Goal: Task Accomplishment & Management: Use online tool/utility

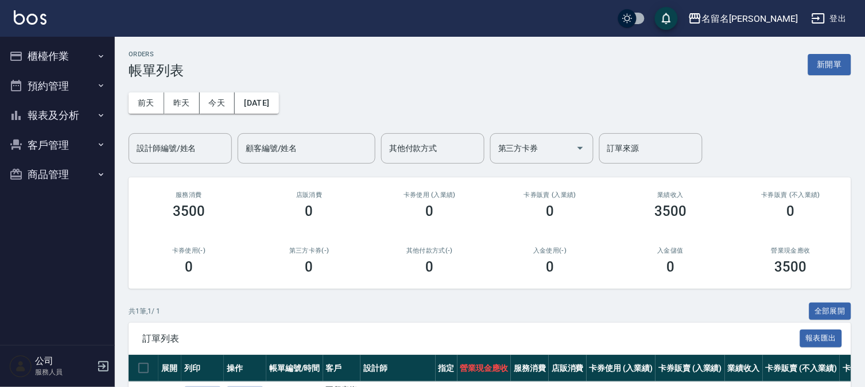
click at [72, 58] on button "櫃檯作業" at bounding box center [58, 56] width 106 height 30
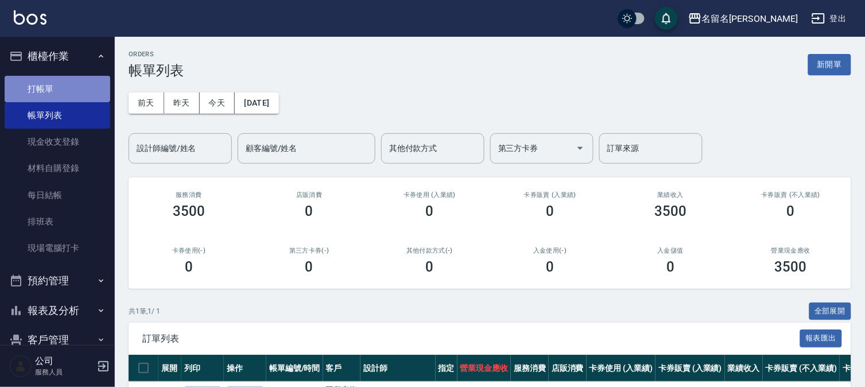
click at [63, 85] on link "打帳單" at bounding box center [58, 89] width 106 height 26
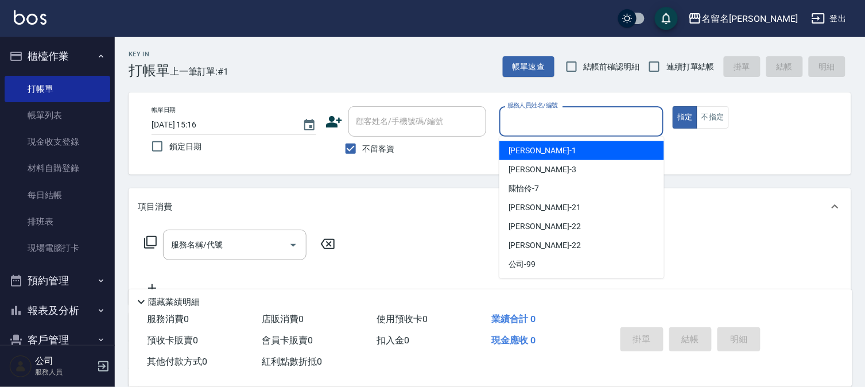
click at [588, 124] on input "服務人員姓名/編號" at bounding box center [582, 121] width 154 height 20
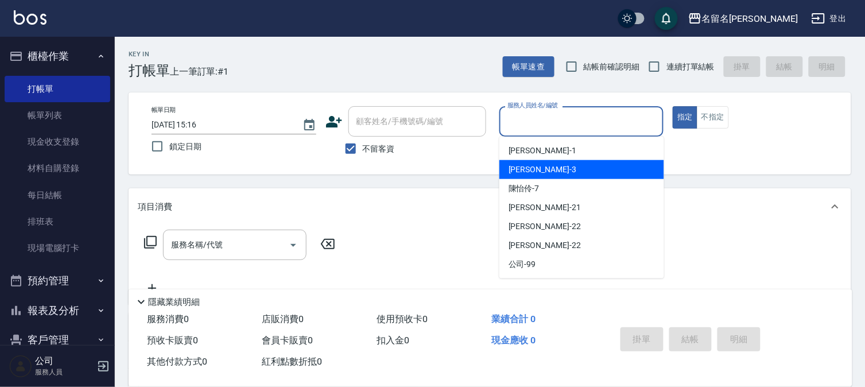
drag, startPoint x: 571, startPoint y: 167, endPoint x: 426, endPoint y: 243, distance: 163.6
click at [570, 166] on div "[PERSON_NAME]-3" at bounding box center [581, 169] width 165 height 19
type input "[PERSON_NAME]-3"
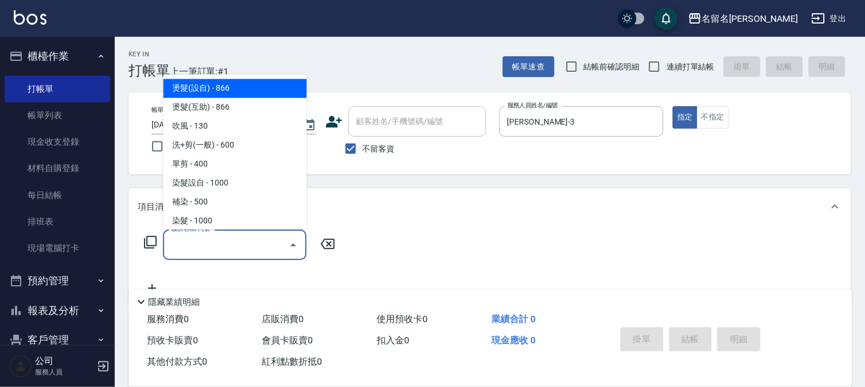
click at [261, 239] on input "服務名稱/代號" at bounding box center [226, 245] width 116 height 20
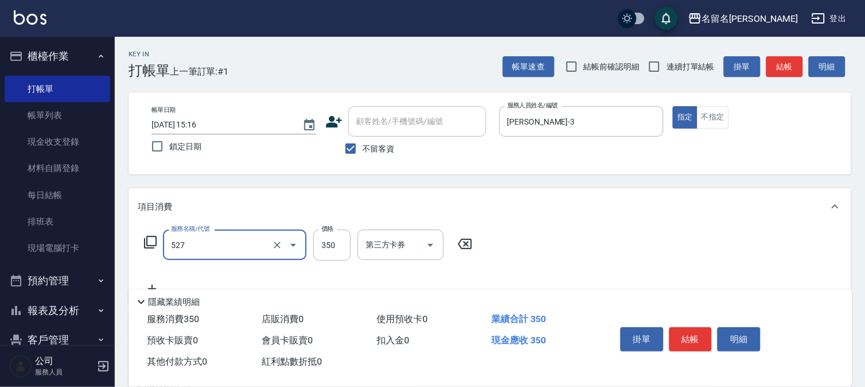
type input "頭皮養護A(527)"
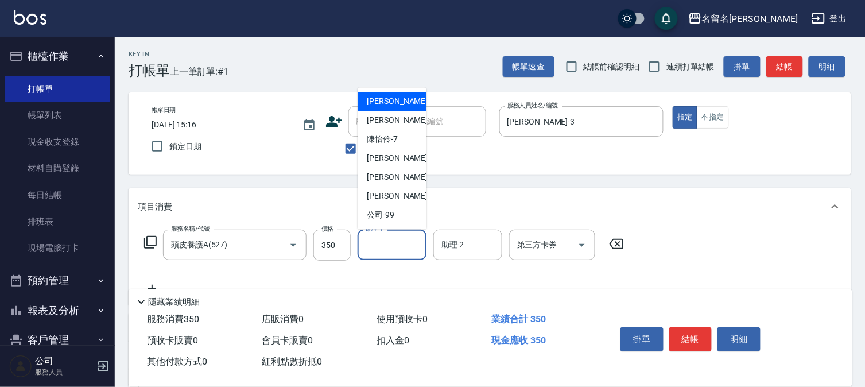
click at [392, 248] on input "助理-1" at bounding box center [392, 245] width 59 height 20
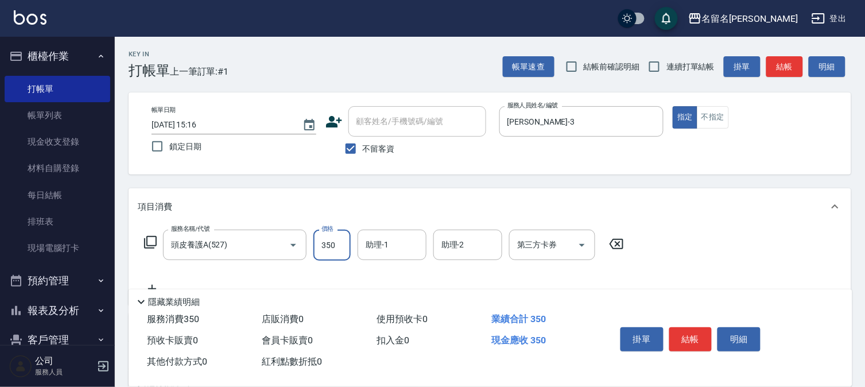
click at [334, 242] on input "350" at bounding box center [331, 245] width 37 height 31
type input "400"
click at [383, 254] on input "助理-1" at bounding box center [392, 245] width 59 height 20
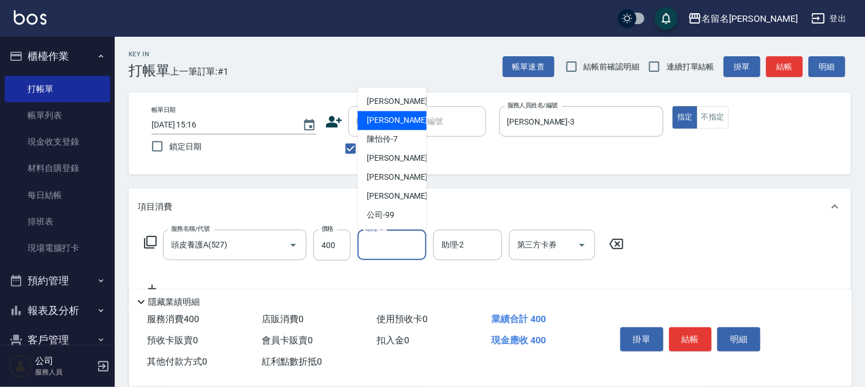
click at [398, 125] on span "[PERSON_NAME]-3" at bounding box center [401, 121] width 68 height 12
type input "[PERSON_NAME]-3"
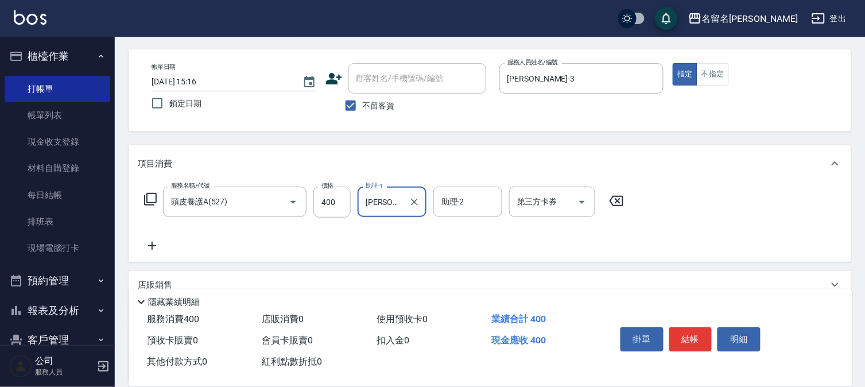
scroll to position [64, 0]
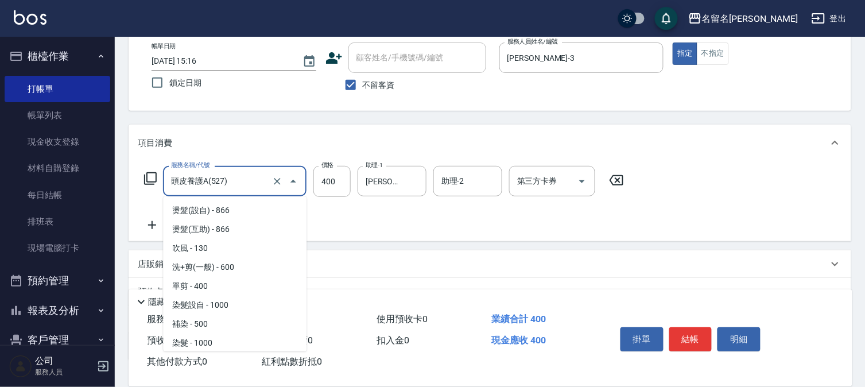
click at [238, 180] on input "頭皮養護A(527)" at bounding box center [218, 181] width 101 height 20
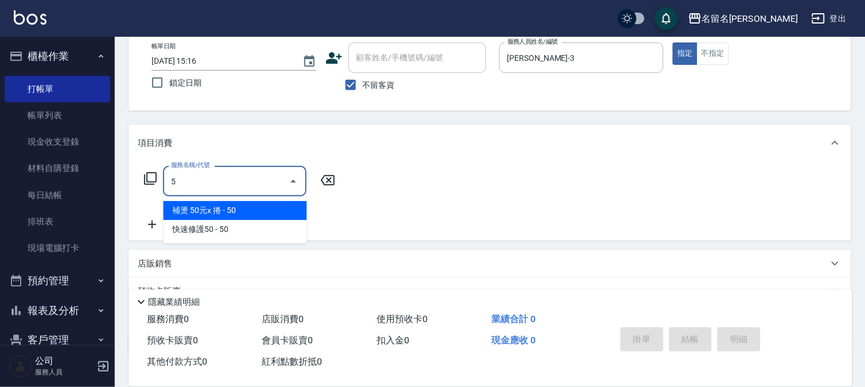
scroll to position [0, 0]
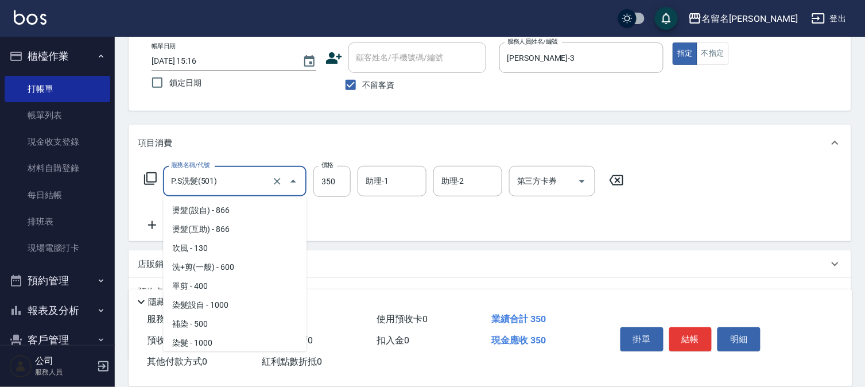
click at [266, 182] on input "P.S洗髮(501)" at bounding box center [218, 181] width 101 height 20
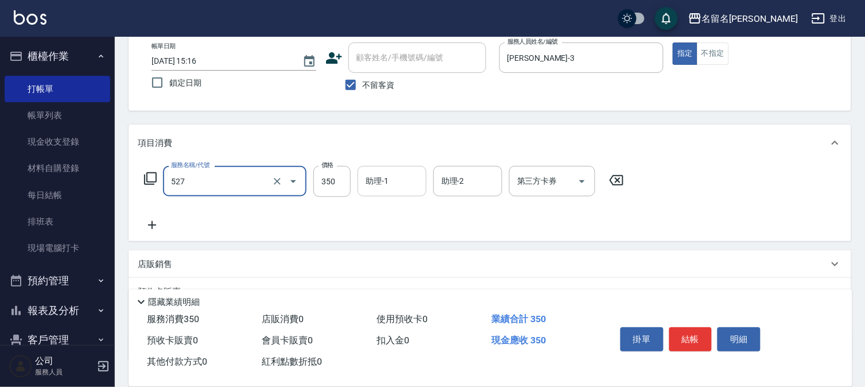
type input "頭皮養護A(527)"
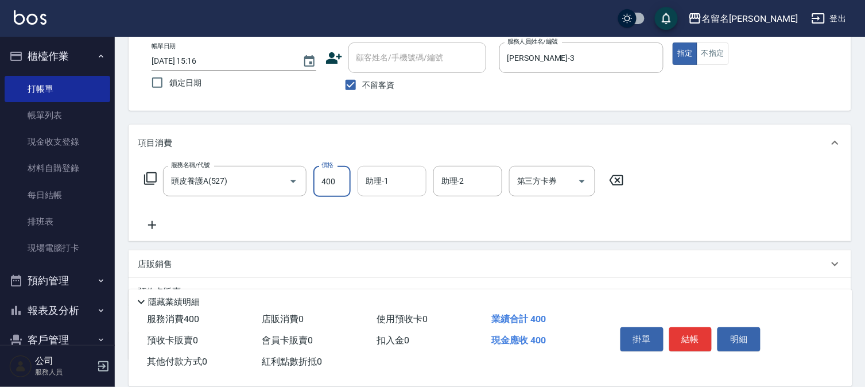
type input "400"
drag, startPoint x: 380, startPoint y: 177, endPoint x: 389, endPoint y: 196, distance: 21.1
click at [385, 183] on input "助理-1" at bounding box center [392, 181] width 59 height 20
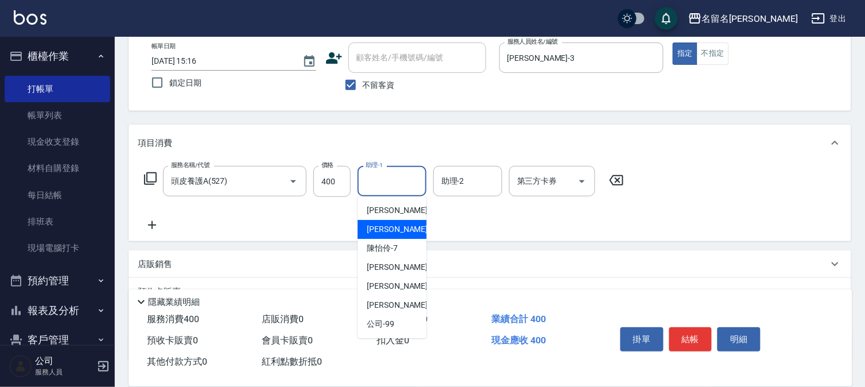
click at [393, 222] on div "[PERSON_NAME]-3" at bounding box center [392, 229] width 69 height 19
type input "[PERSON_NAME]-3"
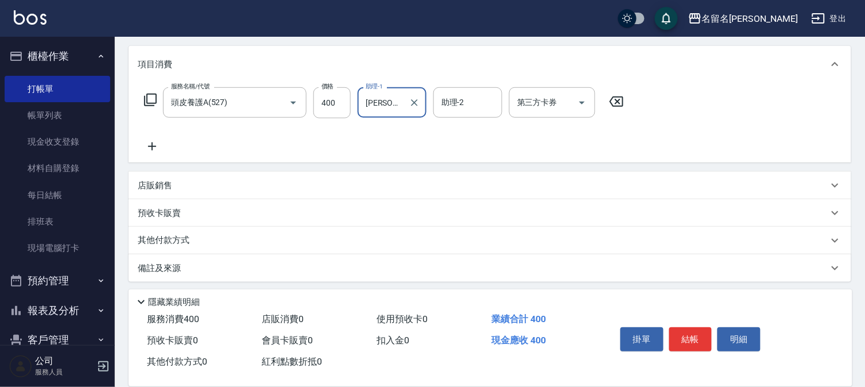
scroll to position [146, 0]
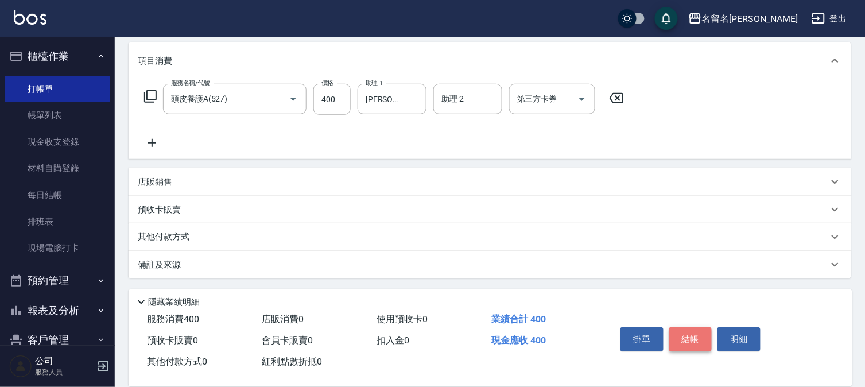
click at [677, 332] on button "結帳" at bounding box center [690, 339] width 43 height 24
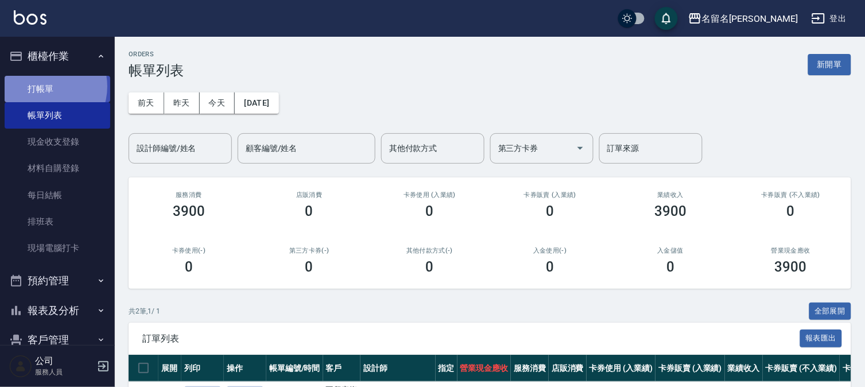
click at [42, 86] on link "打帳單" at bounding box center [58, 89] width 106 height 26
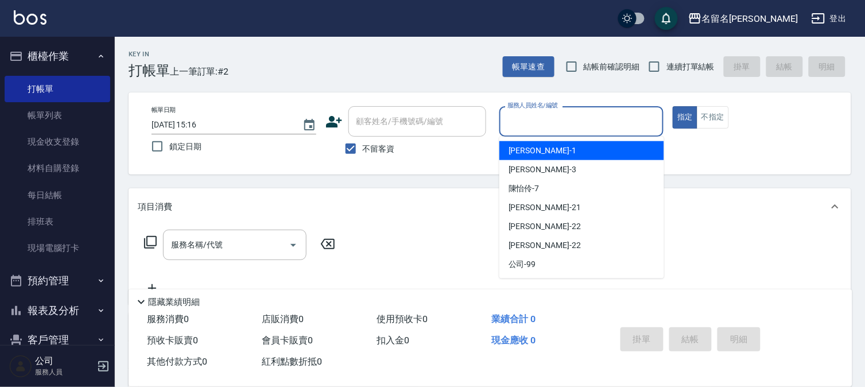
click at [553, 119] on input "服務人員姓名/編號" at bounding box center [582, 121] width 154 height 20
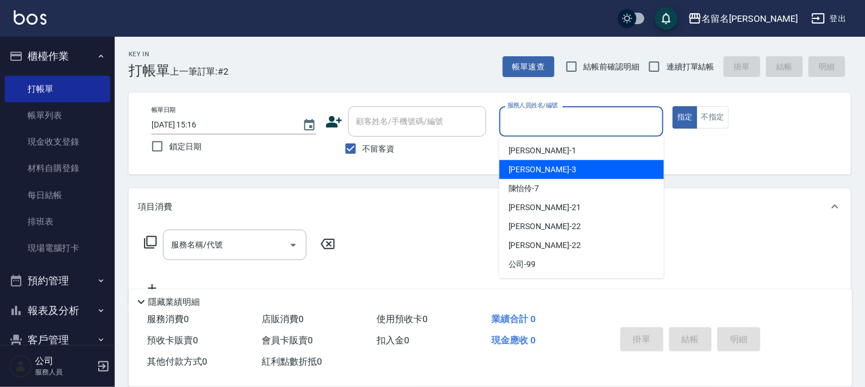
drag, startPoint x: 521, startPoint y: 168, endPoint x: 642, endPoint y: 142, distance: 123.3
click at [527, 165] on span "[PERSON_NAME]-3" at bounding box center [543, 170] width 68 height 12
type input "[PERSON_NAME]-3"
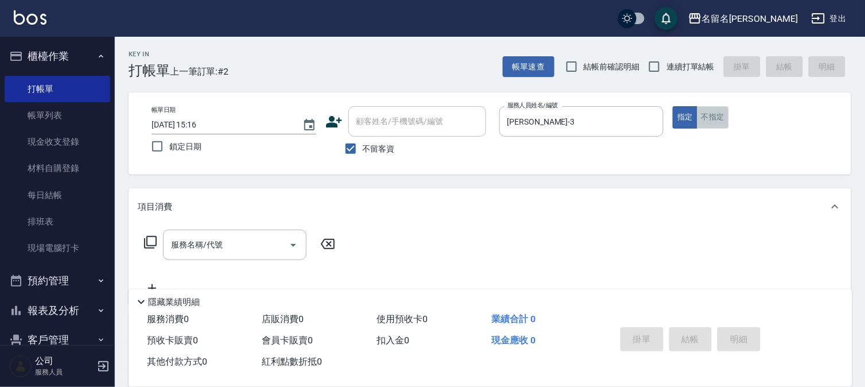
click at [703, 116] on button "不指定" at bounding box center [713, 117] width 32 height 22
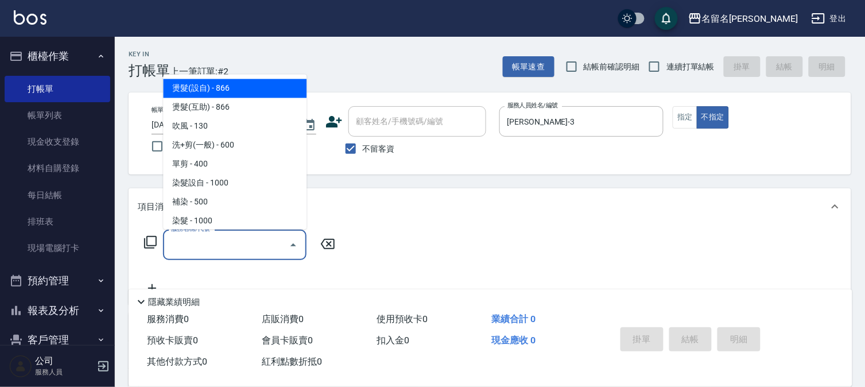
click at [245, 247] on input "服務名稱/代號" at bounding box center [226, 245] width 116 height 20
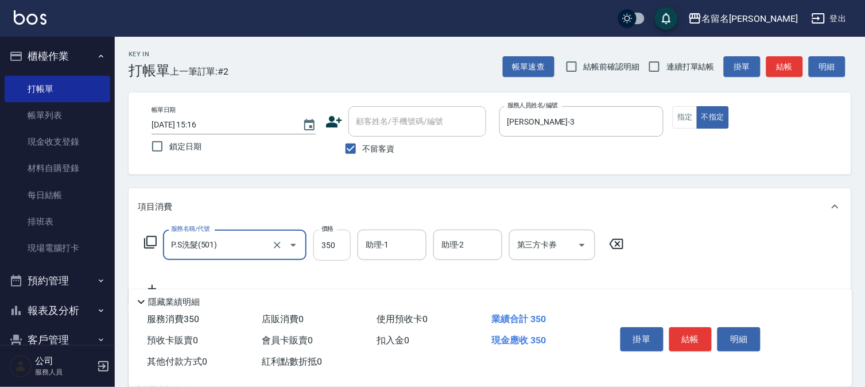
type input "P.S洗髮(501)"
click at [340, 246] on input "350" at bounding box center [331, 245] width 37 height 31
type input "300"
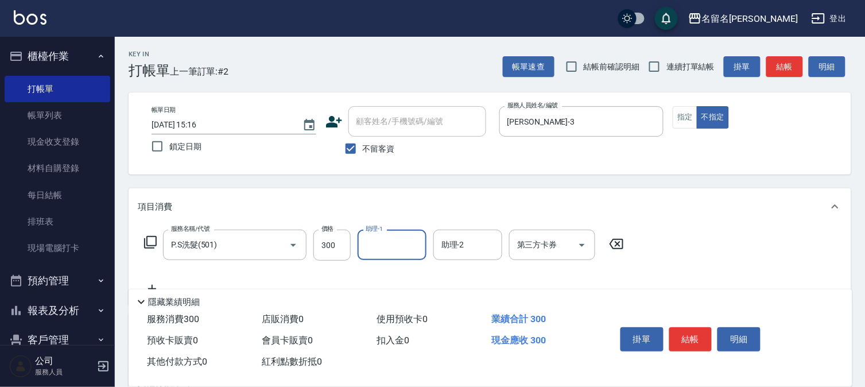
click at [390, 243] on input "助理-1" at bounding box center [392, 245] width 59 height 20
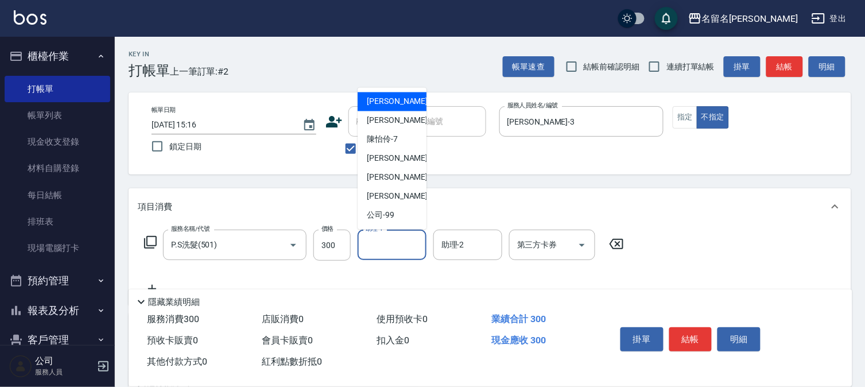
click at [394, 110] on div "[PERSON_NAME]-1" at bounding box center [392, 101] width 69 height 19
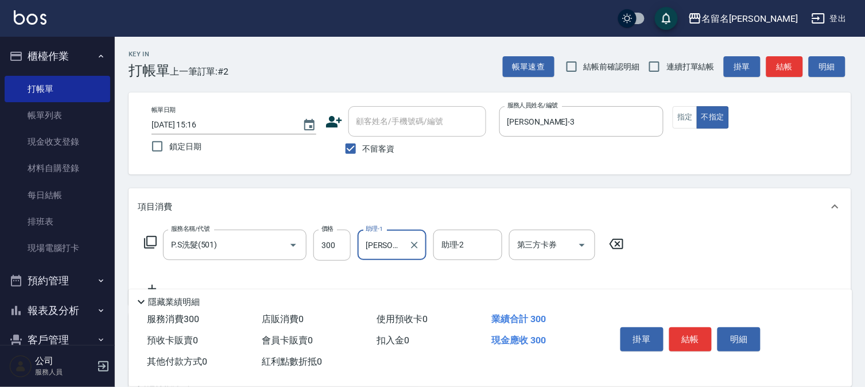
drag, startPoint x: 387, startPoint y: 246, endPoint x: 387, endPoint y: 233, distance: 12.6
click at [387, 245] on input "[PERSON_NAME]-1" at bounding box center [383, 245] width 41 height 20
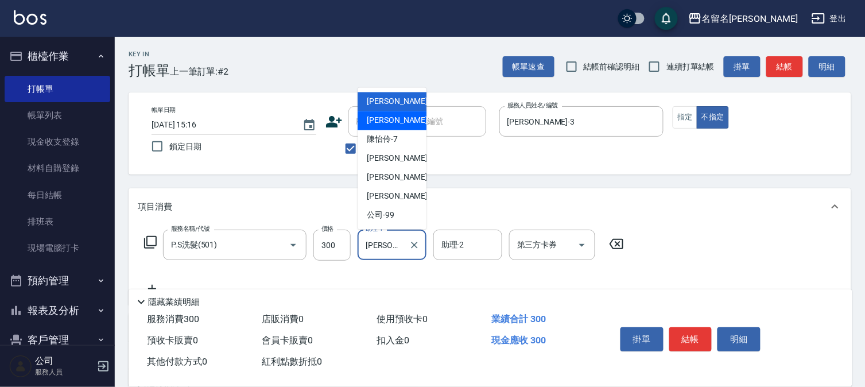
click at [389, 113] on div "[PERSON_NAME]-3" at bounding box center [392, 120] width 69 height 19
type input "[PERSON_NAME]-3"
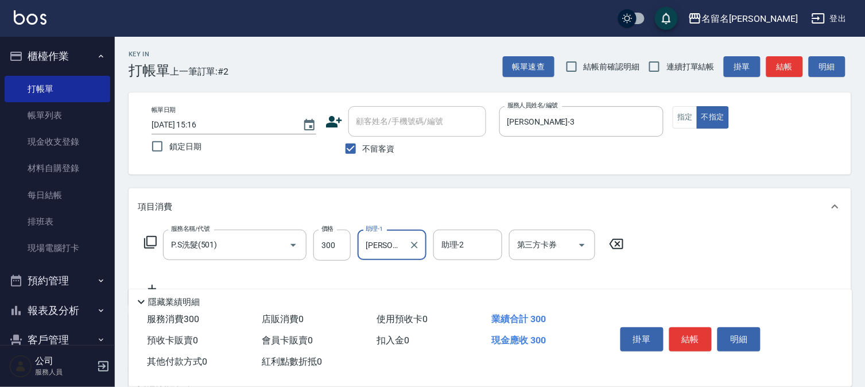
click at [694, 328] on button "結帳" at bounding box center [690, 339] width 43 height 24
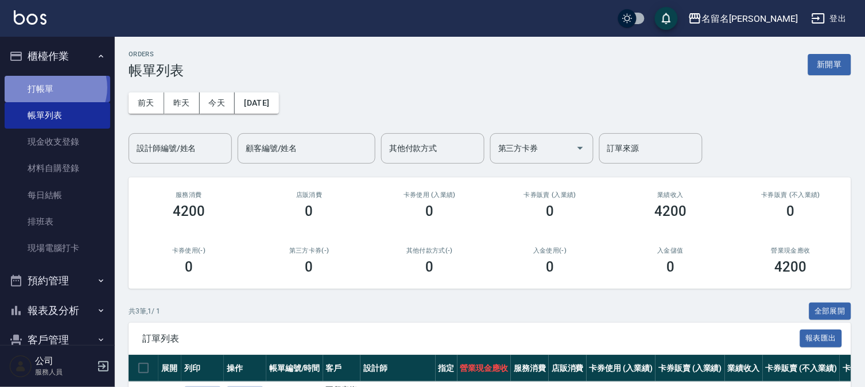
click at [54, 87] on link "打帳單" at bounding box center [58, 89] width 106 height 26
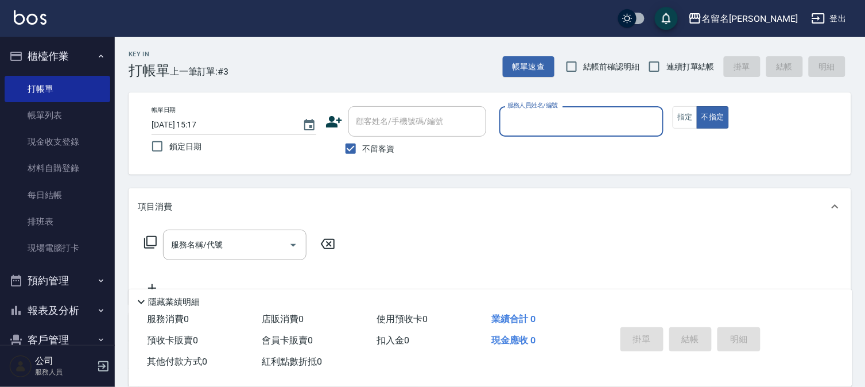
click at [587, 129] on input "服務人員姓名/編號" at bounding box center [582, 121] width 154 height 20
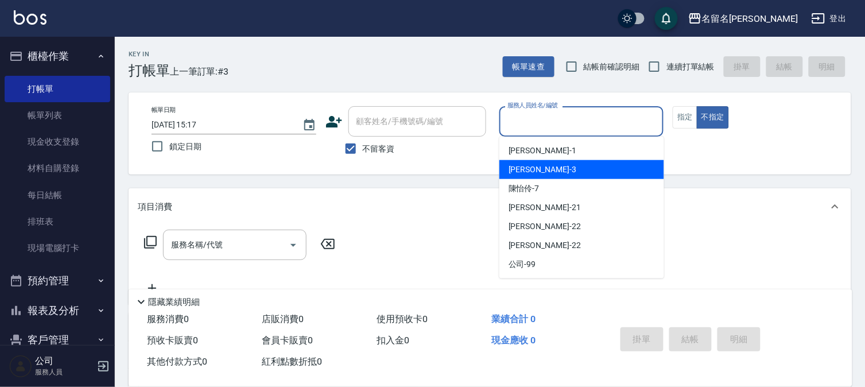
click at [572, 166] on div "[PERSON_NAME]-3" at bounding box center [581, 169] width 165 height 19
type input "[PERSON_NAME]-3"
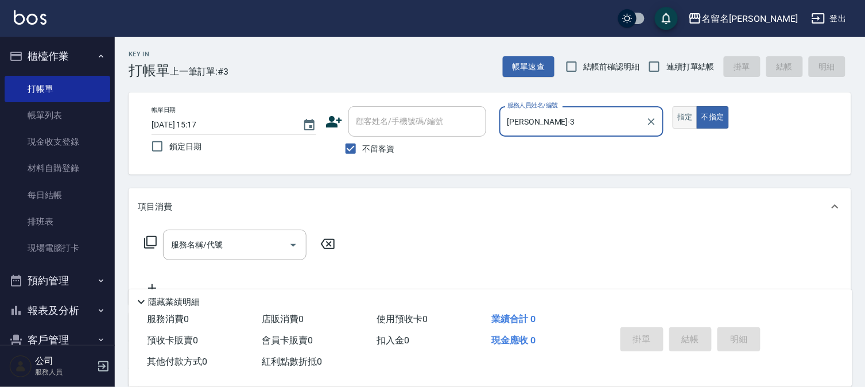
click at [681, 121] on button "指定" at bounding box center [685, 117] width 25 height 22
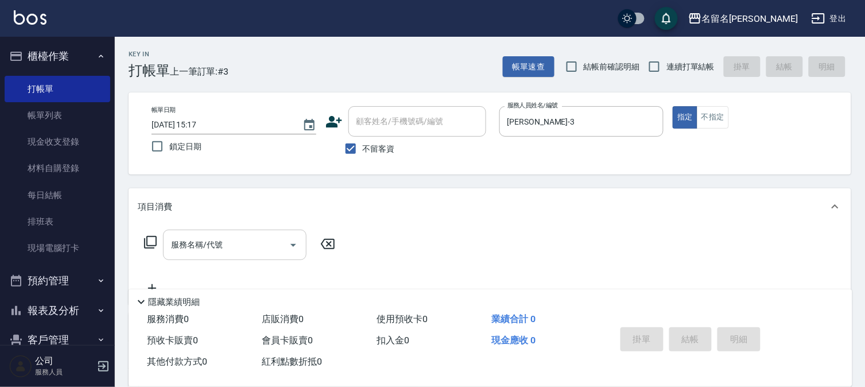
click at [224, 243] on input "服務名稱/代號" at bounding box center [226, 245] width 116 height 20
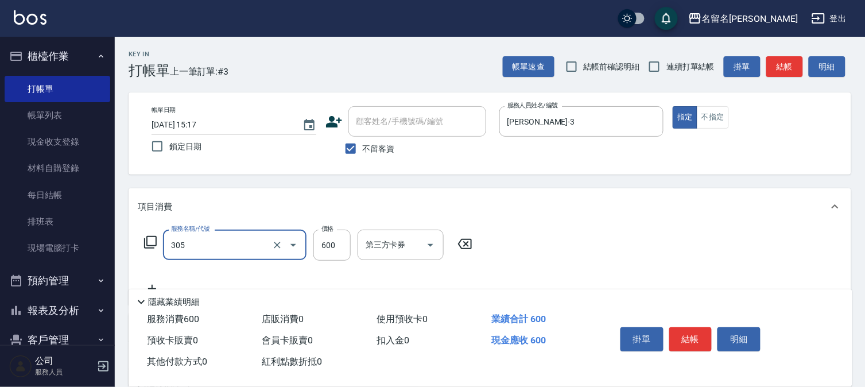
type input "洗+剪(一般)(305)"
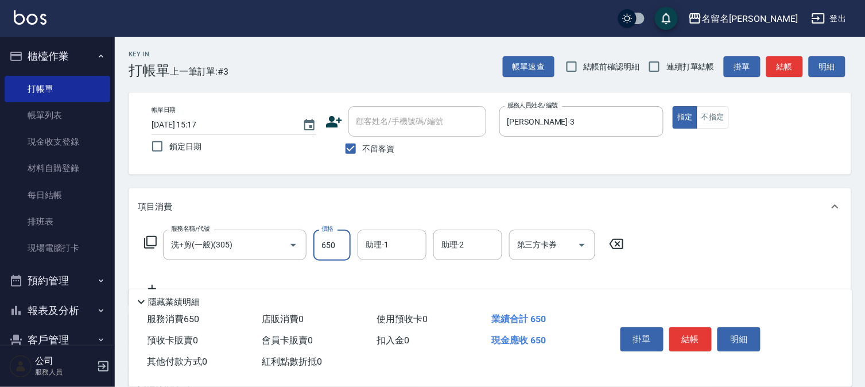
type input "650"
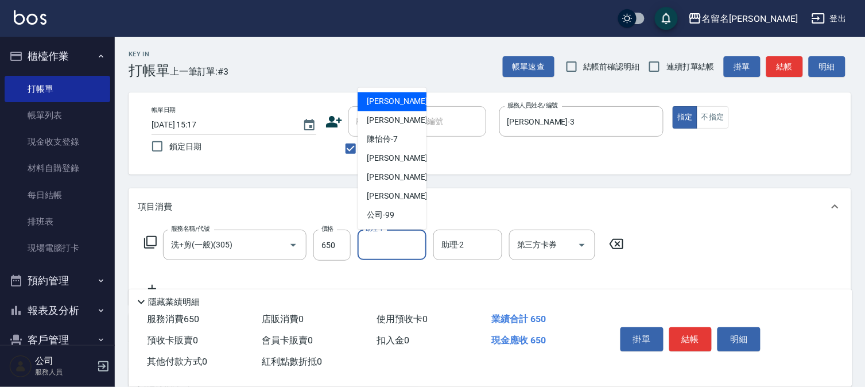
click at [398, 244] on input "助理-1" at bounding box center [392, 245] width 59 height 20
click at [394, 123] on span "[PERSON_NAME]-3" at bounding box center [401, 121] width 68 height 12
type input "[PERSON_NAME]-3"
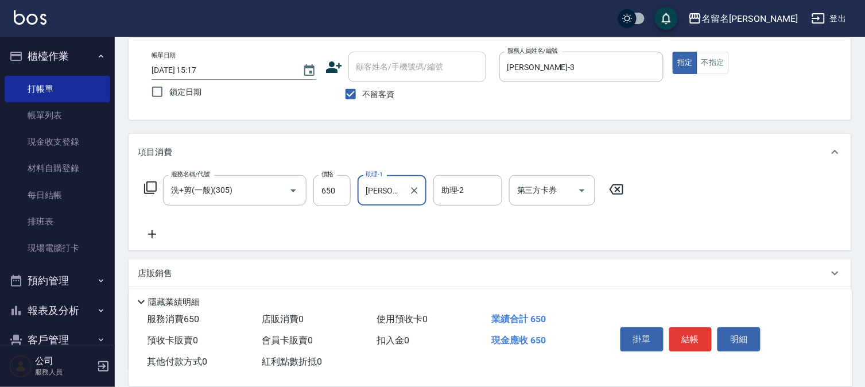
scroll to position [127, 0]
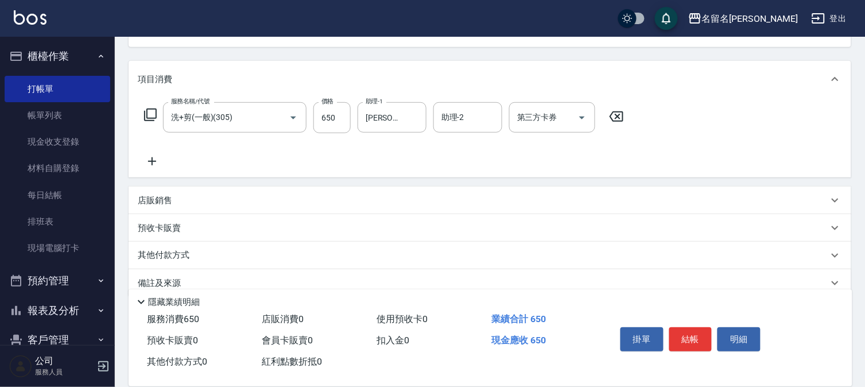
click at [155, 156] on icon at bounding box center [152, 161] width 29 height 14
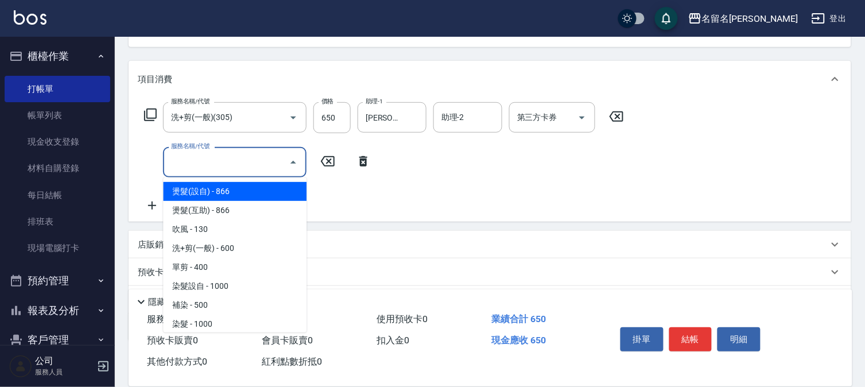
click at [187, 162] on input "服務名稱/代號" at bounding box center [226, 162] width 116 height 20
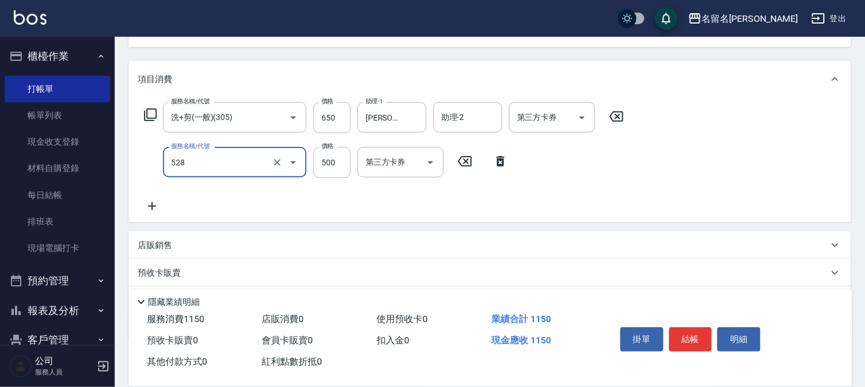
type input "頭皮養護B(528)"
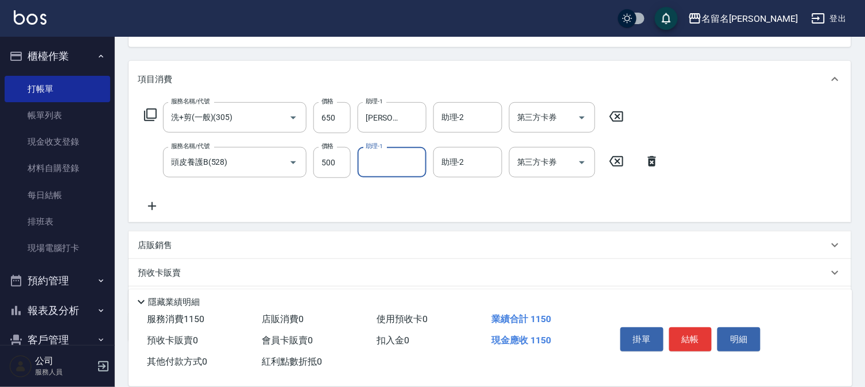
drag, startPoint x: 410, startPoint y: 164, endPoint x: 409, endPoint y: 171, distance: 7.7
click at [410, 165] on input "助理-1" at bounding box center [392, 162] width 59 height 20
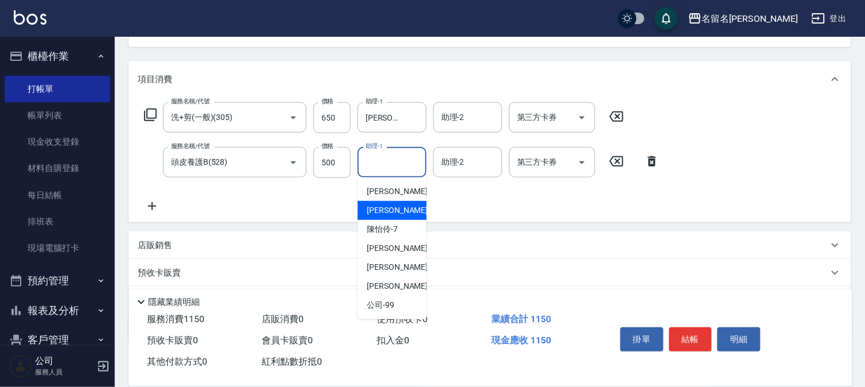
click at [392, 210] on span "[PERSON_NAME]-3" at bounding box center [401, 210] width 68 height 12
type input "[PERSON_NAME]-3"
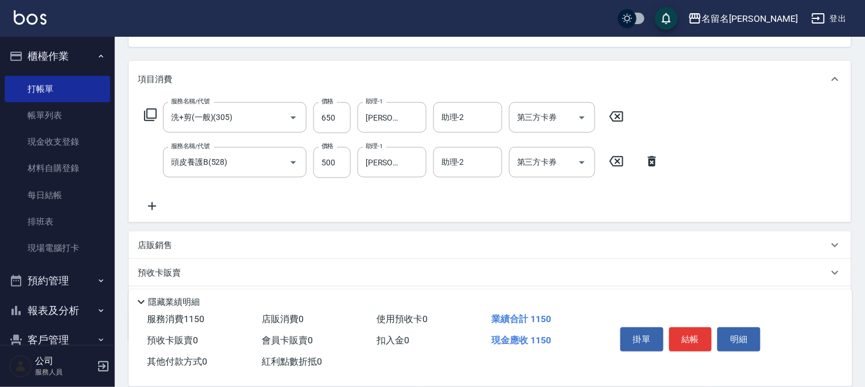
click at [156, 199] on icon at bounding box center [152, 206] width 29 height 14
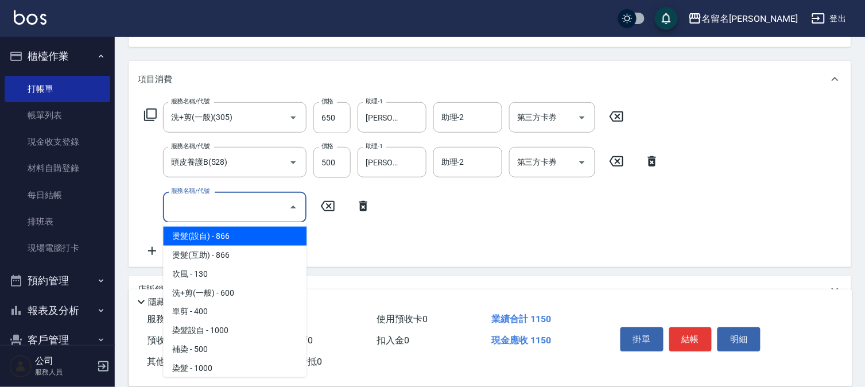
drag, startPoint x: 175, startPoint y: 206, endPoint x: 317, endPoint y: 192, distance: 143.0
click at [184, 207] on input "服務名稱/代號" at bounding box center [226, 207] width 116 height 20
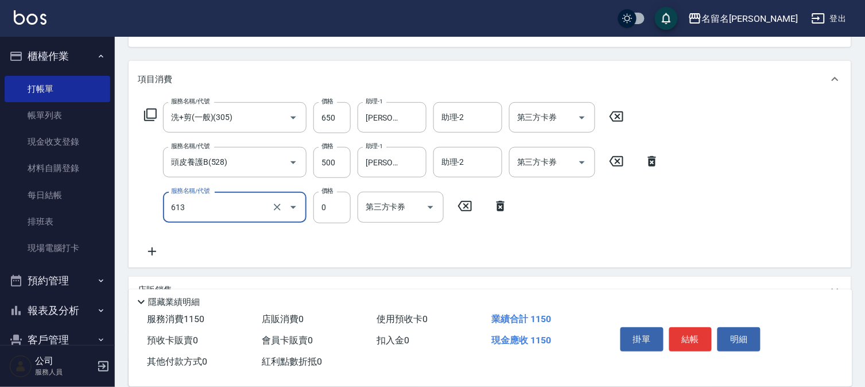
type input "免費雪恆護髮(613)"
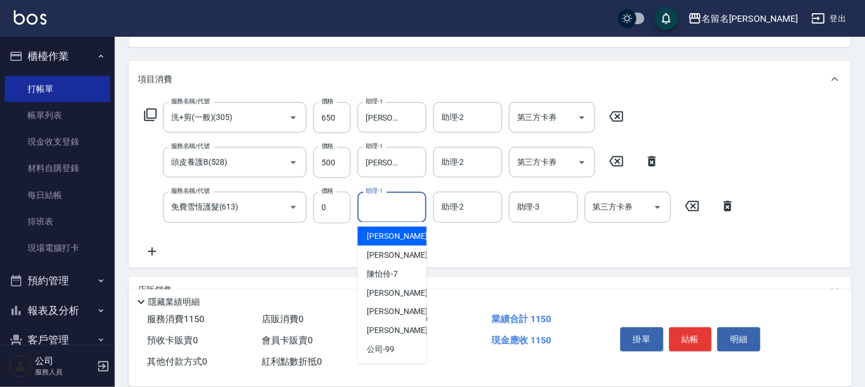
click at [389, 204] on input "助理-1" at bounding box center [392, 207] width 59 height 20
click at [385, 253] on span "[PERSON_NAME]-3" at bounding box center [401, 255] width 68 height 12
type input "[PERSON_NAME]-3"
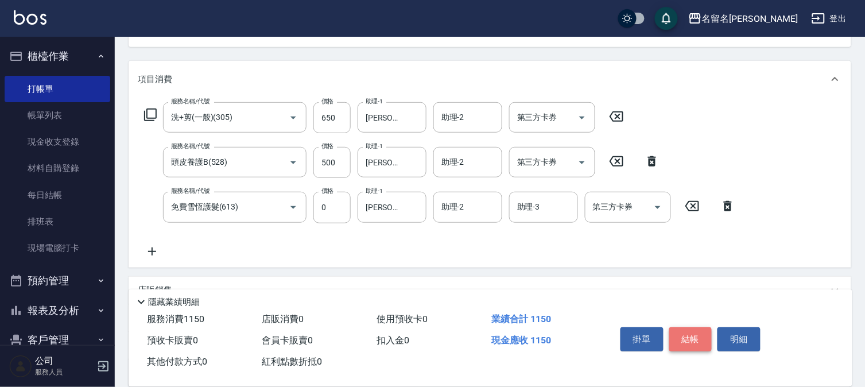
click at [689, 333] on button "結帳" at bounding box center [690, 339] width 43 height 24
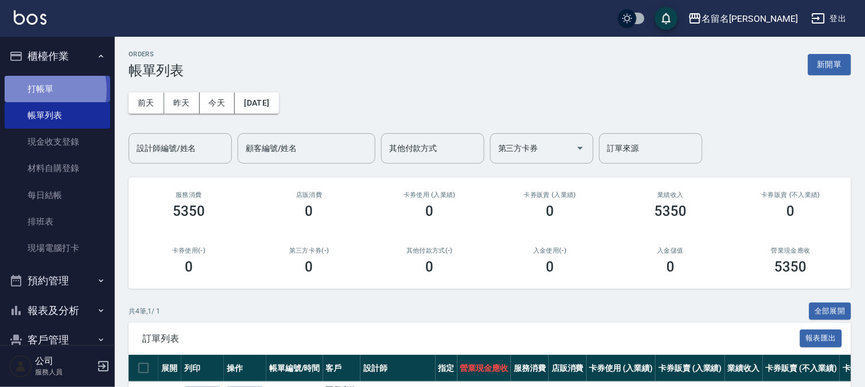
click at [42, 90] on link "打帳單" at bounding box center [58, 89] width 106 height 26
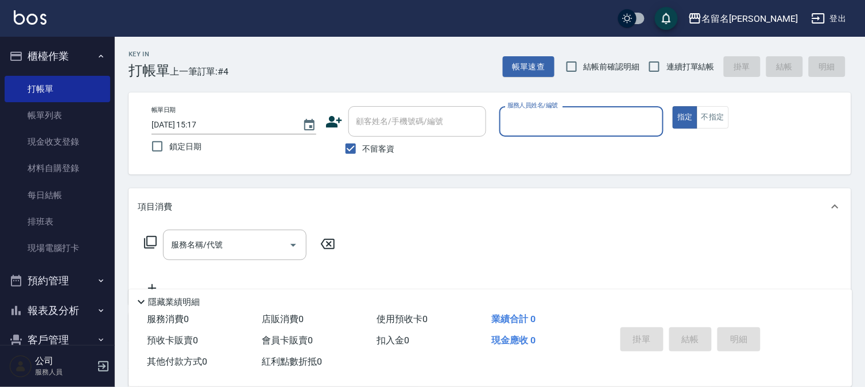
click at [559, 137] on body "名留名揚 登出 櫃檯作業 打帳單 帳單列表 現金收支登錄 材料自購登錄 每日結帳 排班表 現場電腦打卡 預約管理 預約管理 單日預約紀錄 單週預約紀錄 報表及…" at bounding box center [432, 266] width 865 height 533
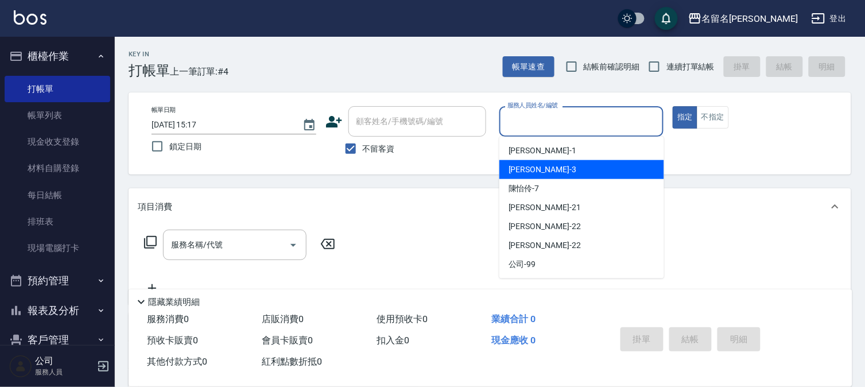
click at [541, 165] on div "[PERSON_NAME]-3" at bounding box center [581, 169] width 165 height 19
type input "[PERSON_NAME]-3"
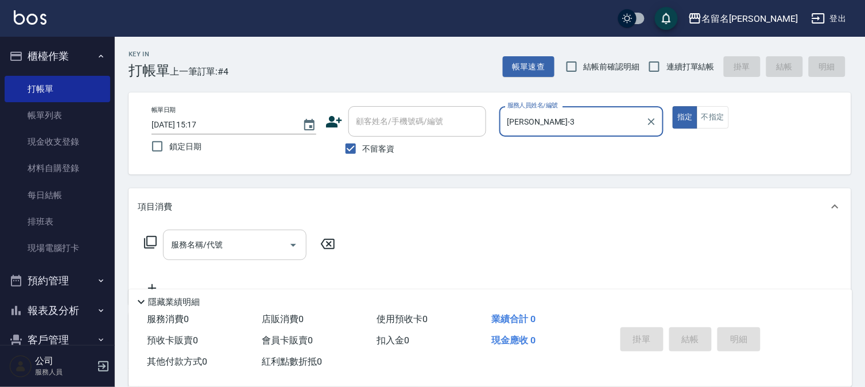
click at [251, 243] on input "服務名稱/代號" at bounding box center [226, 245] width 116 height 20
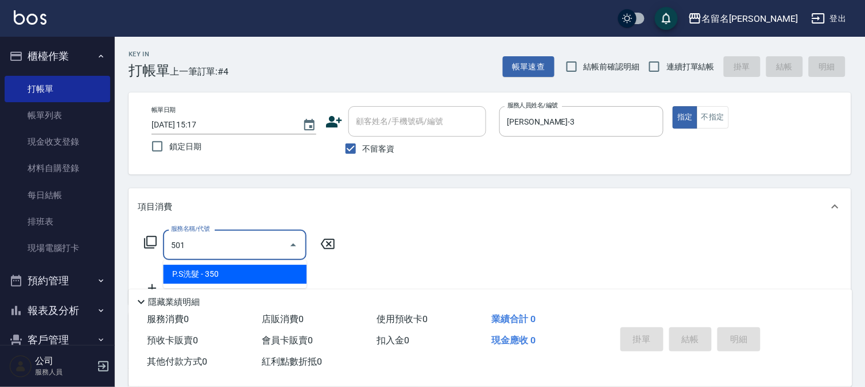
click at [230, 238] on input "501" at bounding box center [226, 245] width 116 height 20
type input "P.S洗髮(501)"
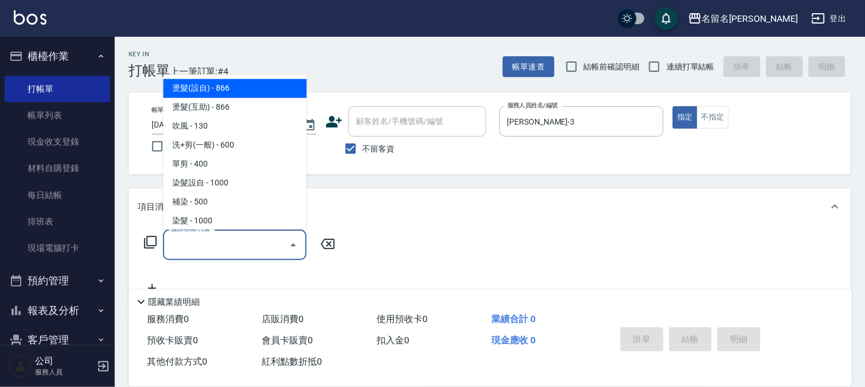
drag, startPoint x: 216, startPoint y: 240, endPoint x: 238, endPoint y: 214, distance: 34.6
click at [217, 240] on input "服務名稱/代號" at bounding box center [226, 245] width 116 height 20
type input "888"
click at [210, 243] on input "888" at bounding box center [226, 245] width 116 height 20
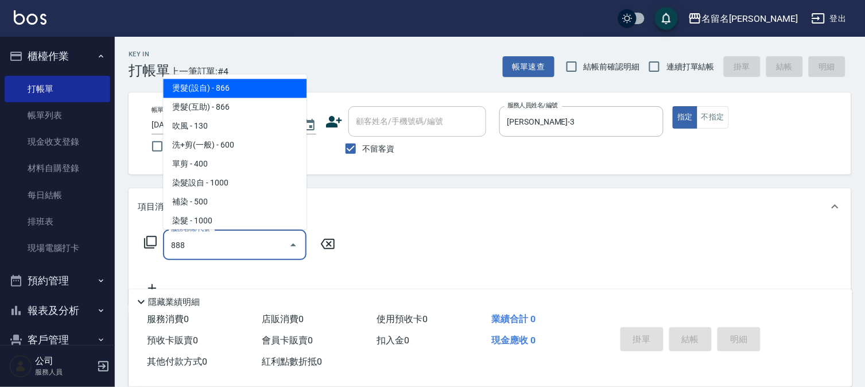
click at [210, 243] on input "888" at bounding box center [226, 245] width 116 height 20
click at [210, 242] on input "888" at bounding box center [226, 245] width 116 height 20
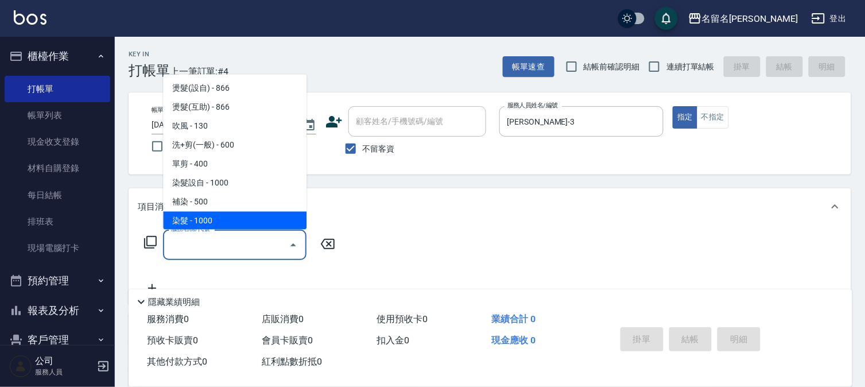
click at [221, 248] on input "服務名稱/代號" at bounding box center [226, 245] width 116 height 20
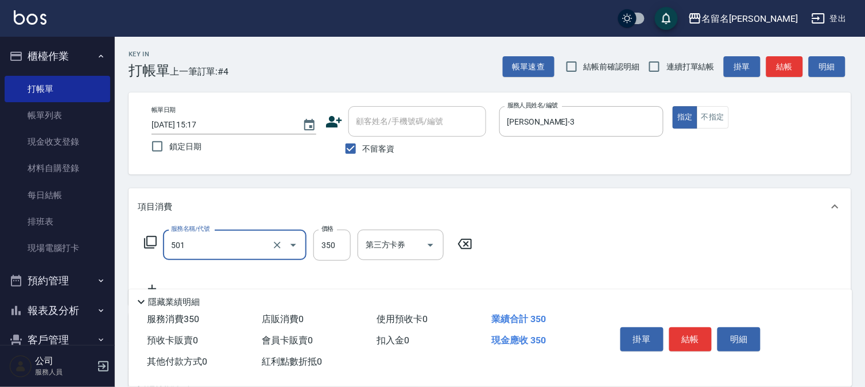
type input "P.S洗髮(501)"
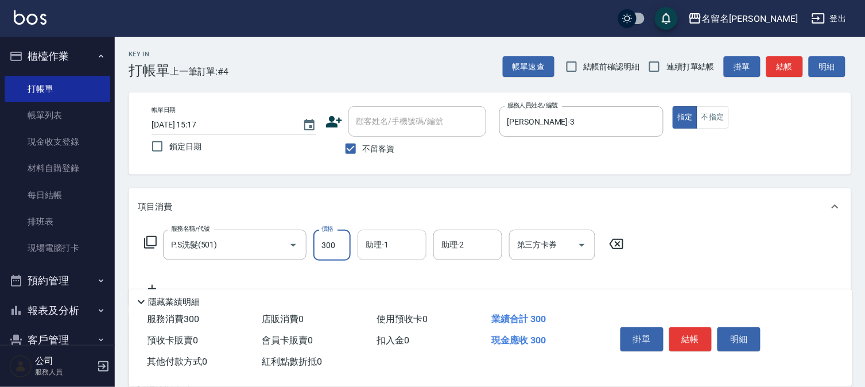
type input "300"
drag, startPoint x: 382, startPoint y: 247, endPoint x: 379, endPoint y: 242, distance: 6.2
click at [382, 246] on input "助理-1" at bounding box center [392, 245] width 59 height 20
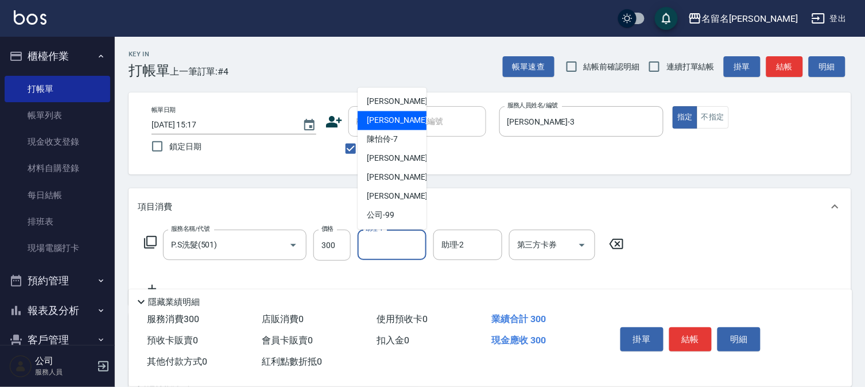
click at [386, 125] on span "[PERSON_NAME]-3" at bounding box center [401, 121] width 68 height 12
type input "[PERSON_NAME]-3"
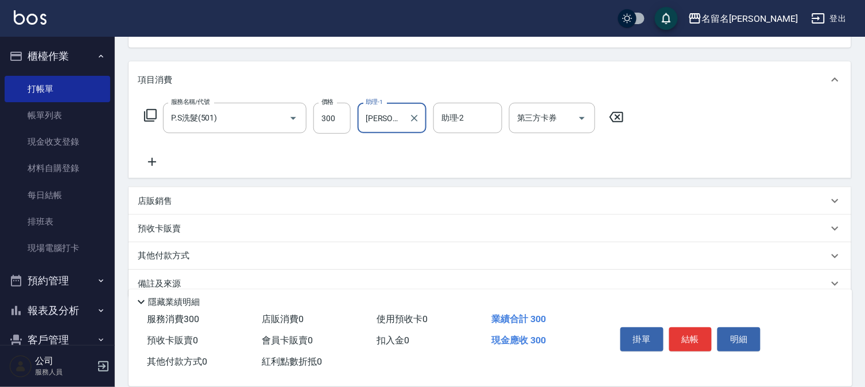
scroll to position [127, 0]
click at [150, 156] on icon at bounding box center [152, 161] width 29 height 14
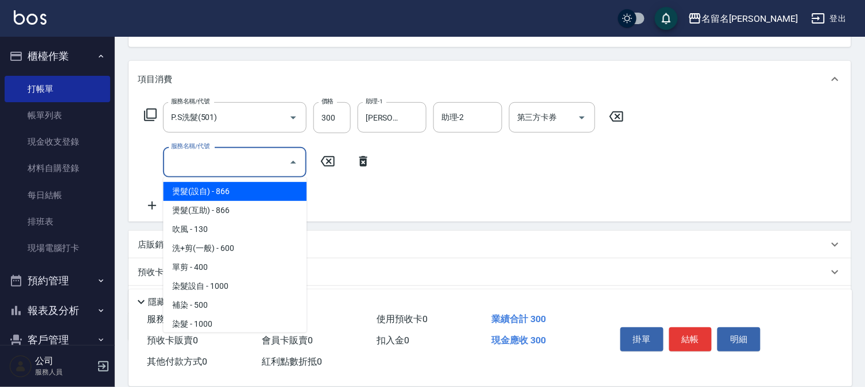
click at [180, 165] on input "服務名稱/代號" at bounding box center [226, 162] width 116 height 20
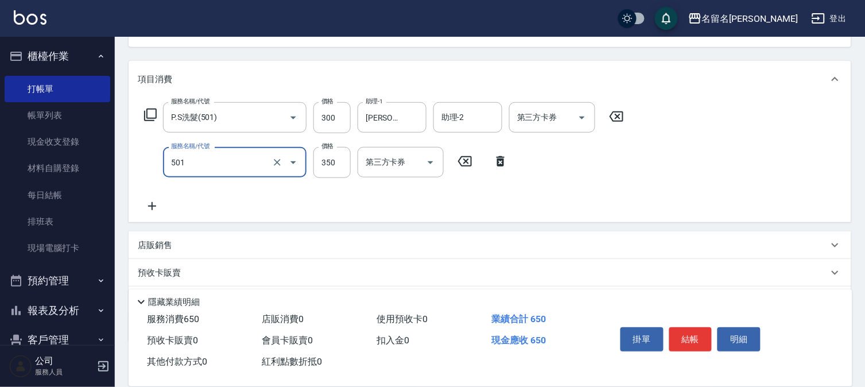
type input "P.S洗髮(501)"
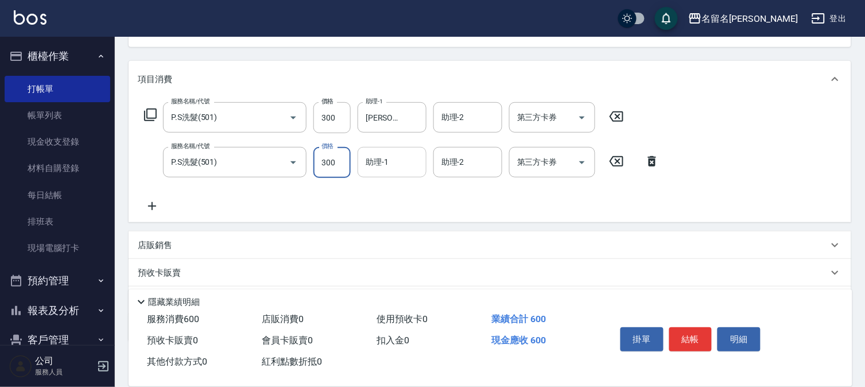
type input "300"
click at [400, 161] on input "助理-1" at bounding box center [392, 162] width 59 height 20
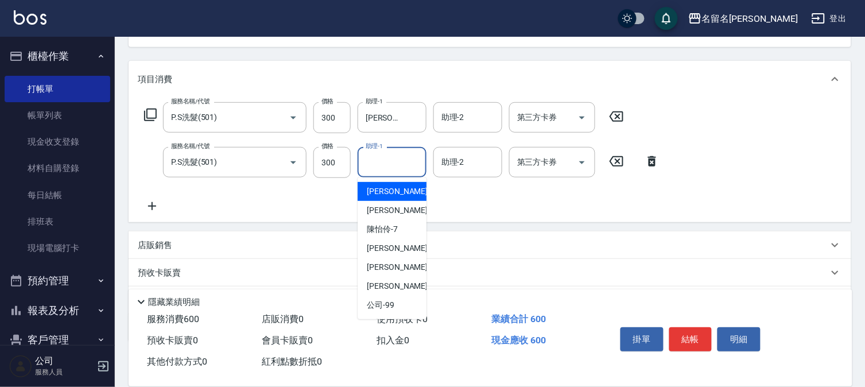
click at [394, 193] on span "[PERSON_NAME]-1" at bounding box center [401, 191] width 68 height 12
type input "[PERSON_NAME]-1"
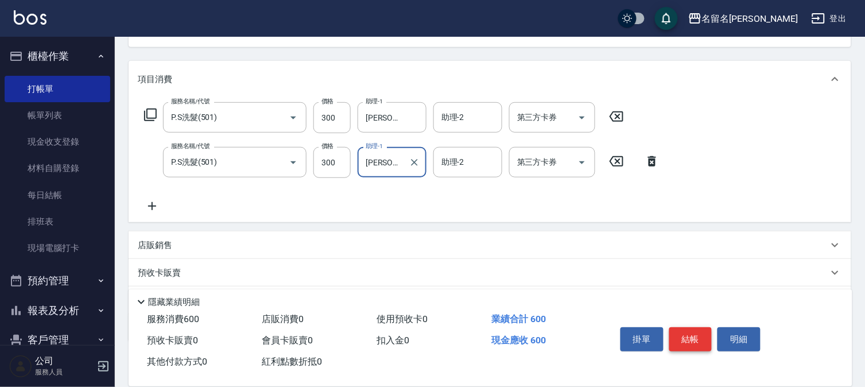
click at [692, 330] on button "結帳" at bounding box center [690, 339] width 43 height 24
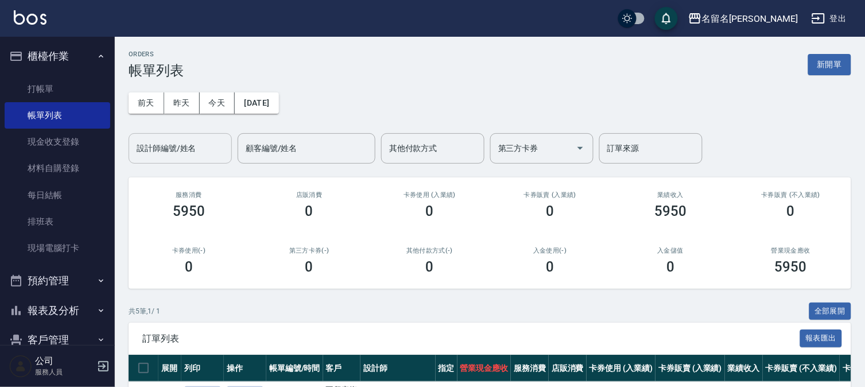
click at [188, 146] on input "設計師編號/姓名" at bounding box center [180, 148] width 93 height 20
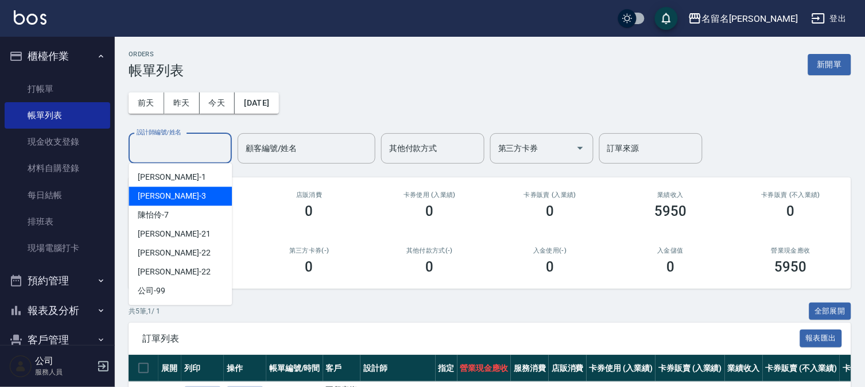
click at [184, 196] on div "[PERSON_NAME]-3" at bounding box center [180, 196] width 103 height 19
type input "[PERSON_NAME]-3"
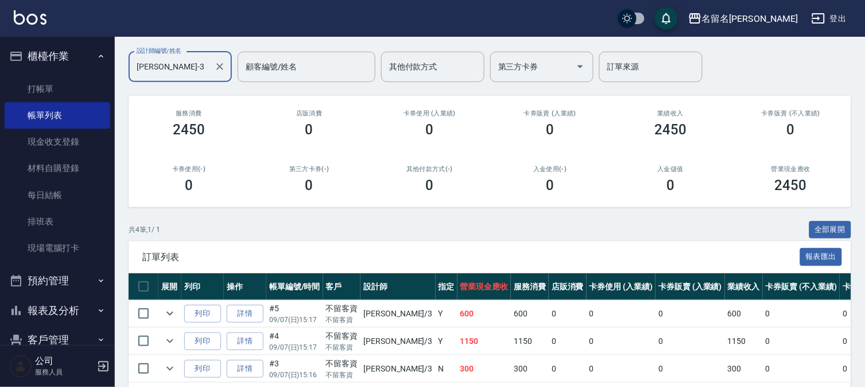
scroll to position [159, 0]
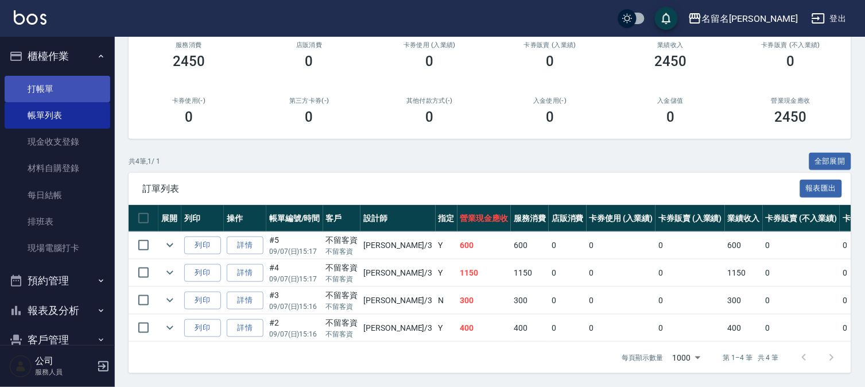
click at [37, 88] on link "打帳單" at bounding box center [58, 89] width 106 height 26
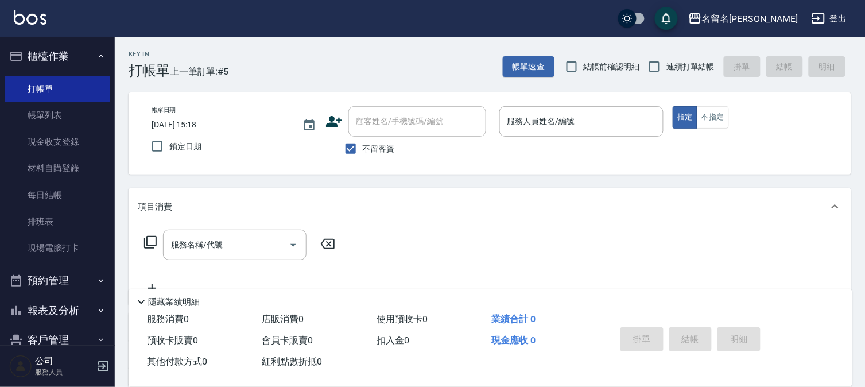
click at [62, 307] on button "報表及分析" at bounding box center [58, 311] width 106 height 30
click at [52, 340] on link "報表目錄" at bounding box center [58, 343] width 106 height 26
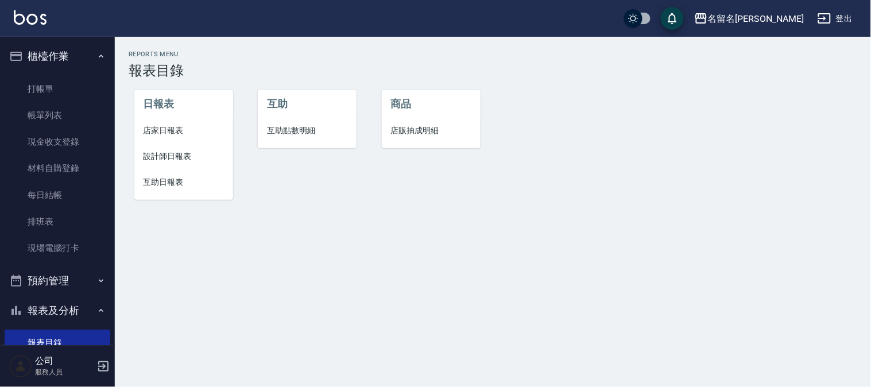
click at [184, 156] on span "設計師日報表" at bounding box center [184, 156] width 80 height 12
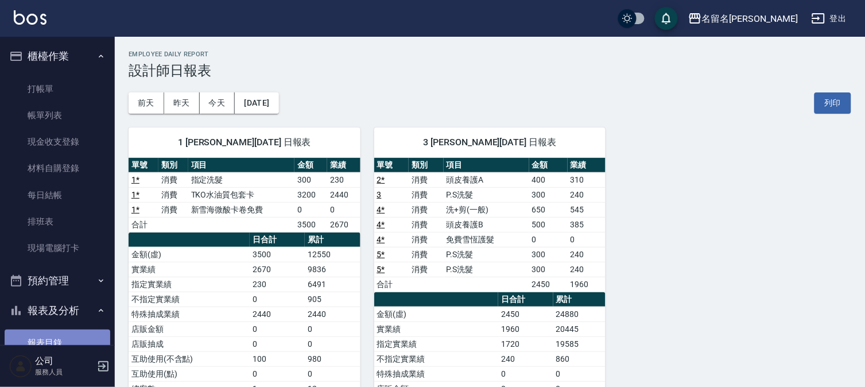
click at [64, 339] on link "報表目錄" at bounding box center [58, 343] width 106 height 26
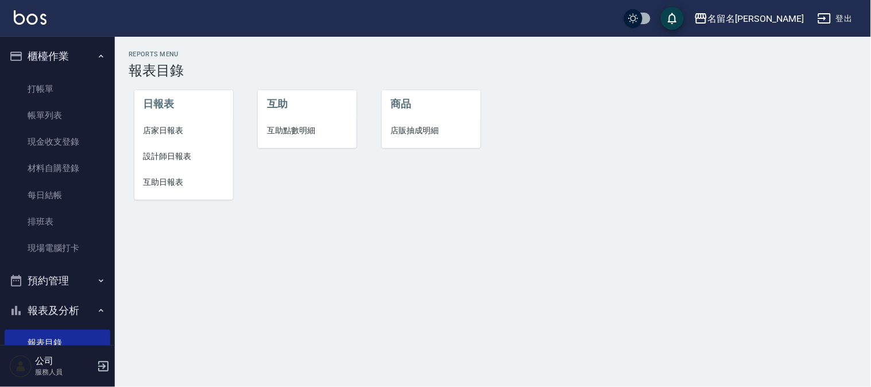
click at [167, 180] on span "互助日報表" at bounding box center [184, 182] width 80 height 12
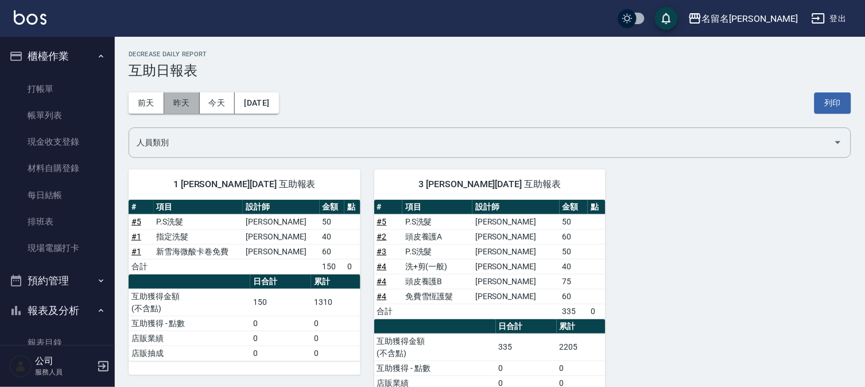
click at [182, 104] on button "昨天" at bounding box center [182, 102] width 36 height 21
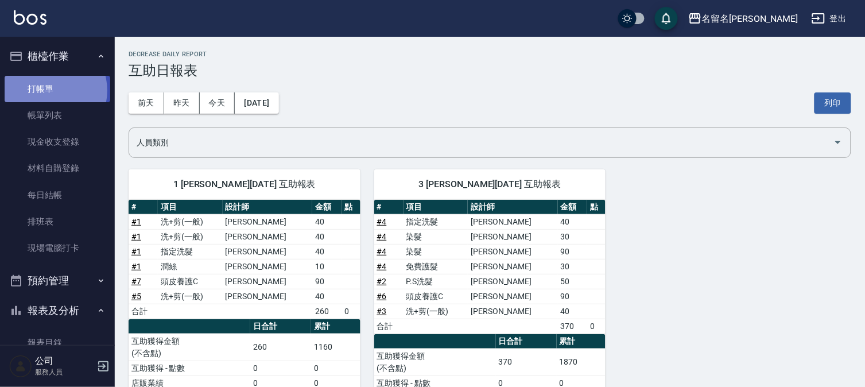
click at [48, 90] on link "打帳單" at bounding box center [58, 89] width 106 height 26
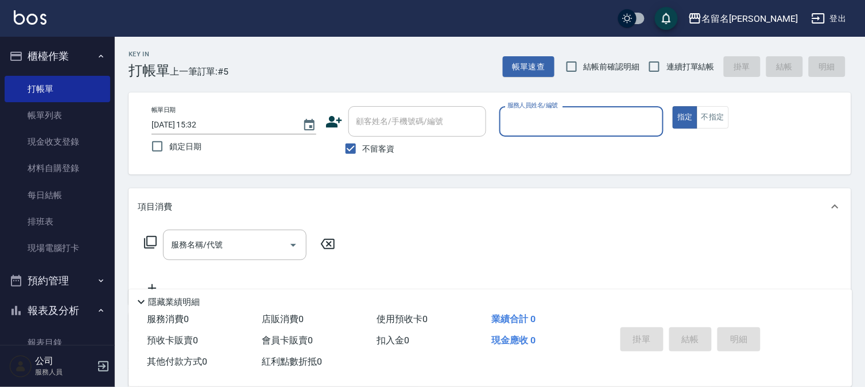
click at [537, 125] on input "服務人員姓名/編號" at bounding box center [582, 121] width 154 height 20
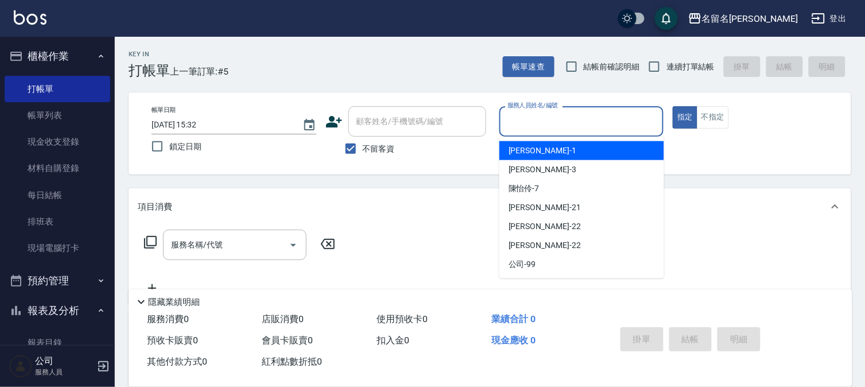
click at [541, 149] on div "[PERSON_NAME]-1" at bounding box center [581, 150] width 165 height 19
type input "[PERSON_NAME]-1"
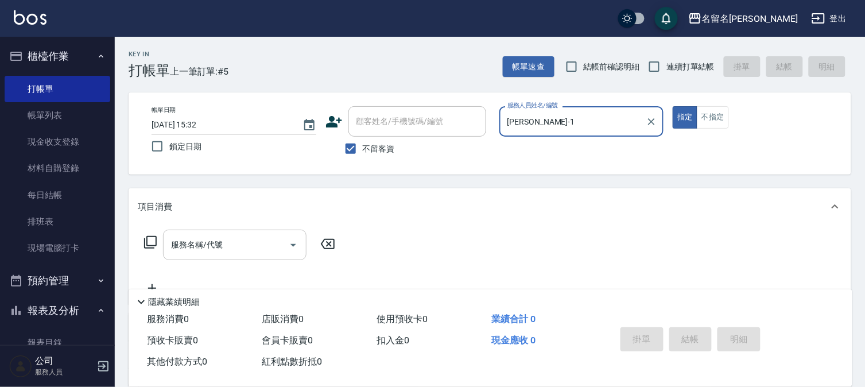
click at [172, 249] on input "服務名稱/代號" at bounding box center [226, 245] width 116 height 20
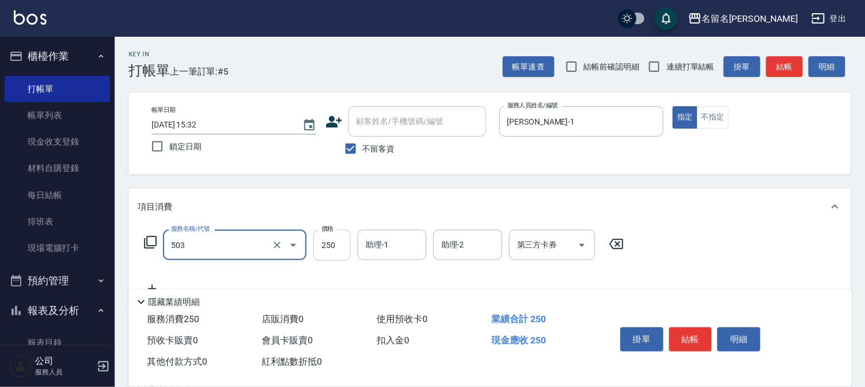
type input "指定洗髮(503)"
click at [330, 246] on input "250" at bounding box center [331, 245] width 37 height 31
type input "350"
click at [398, 250] on input "助理-1" at bounding box center [392, 245] width 59 height 20
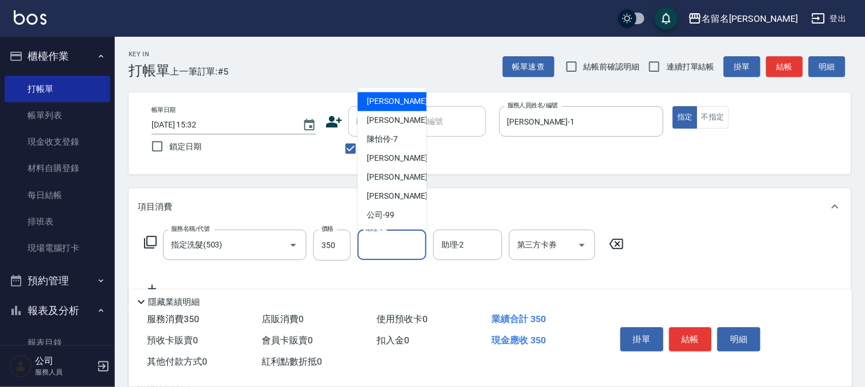
click at [415, 99] on div "[PERSON_NAME]-1" at bounding box center [392, 101] width 69 height 19
type input "[PERSON_NAME]-1"
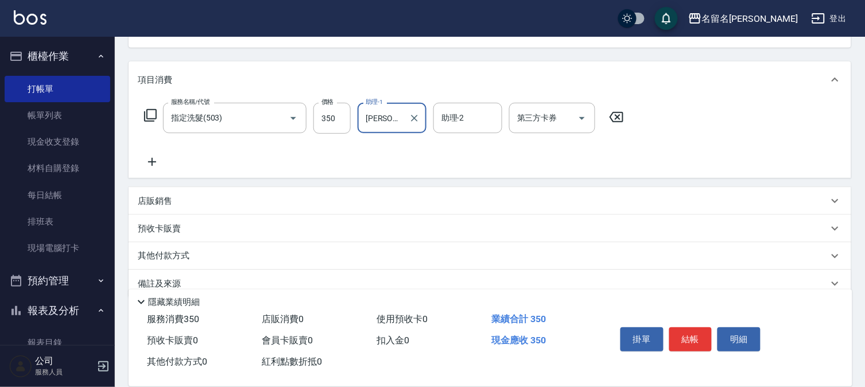
scroll to position [127, 0]
click at [154, 161] on icon at bounding box center [152, 161] width 8 height 8
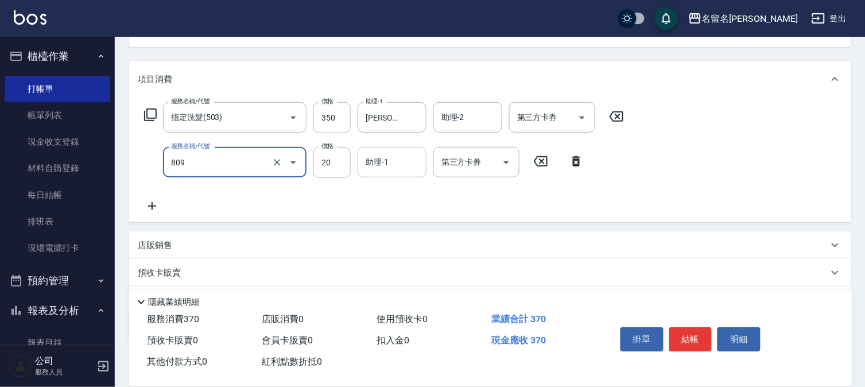
type input "[PERSON_NAME](809)"
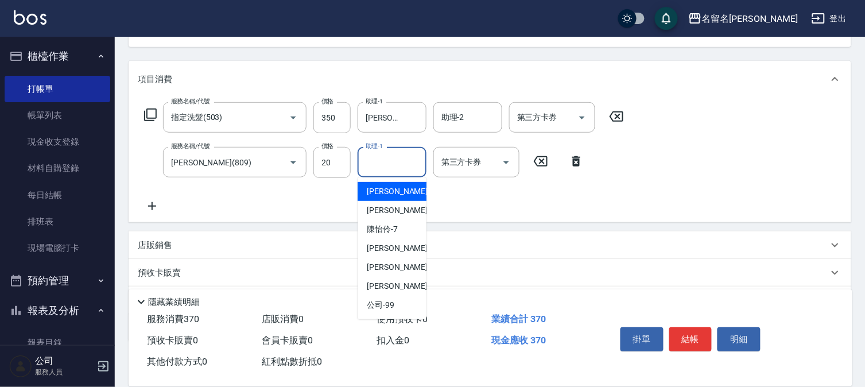
click at [387, 171] on input "助理-1" at bounding box center [392, 162] width 59 height 20
click at [383, 184] on div "[PERSON_NAME]-1" at bounding box center [392, 191] width 69 height 19
type input "[PERSON_NAME]-1"
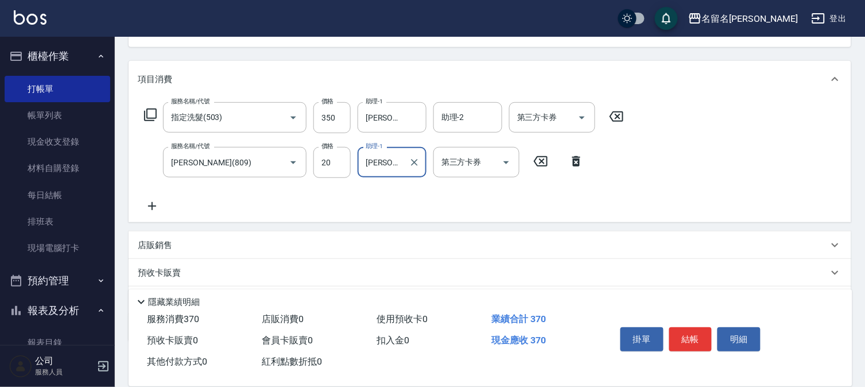
click at [684, 332] on button "結帳" at bounding box center [690, 339] width 43 height 24
